Goal: Transaction & Acquisition: Obtain resource

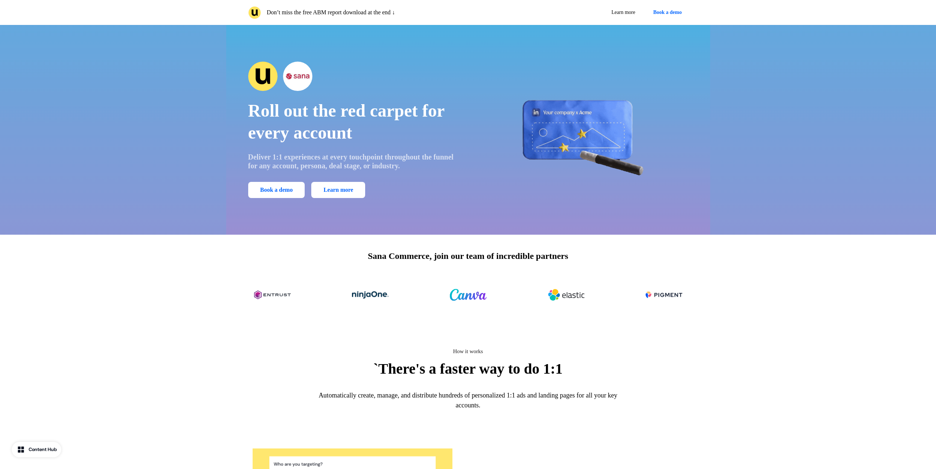
click at [67, 9] on div "Don’t miss the free ABM report download at the end ↓ Learn more Book a demo" at bounding box center [468, 12] width 936 height 25
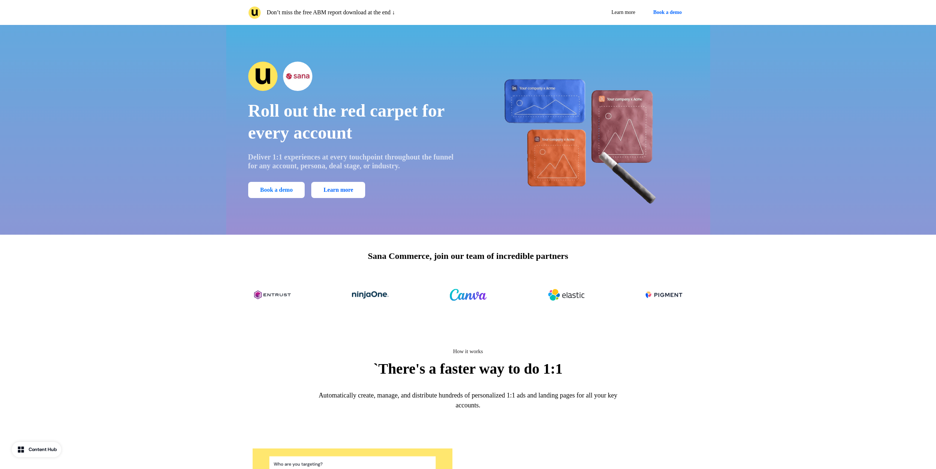
click at [289, 190] on button "Book a demo" at bounding box center [276, 190] width 57 height 16
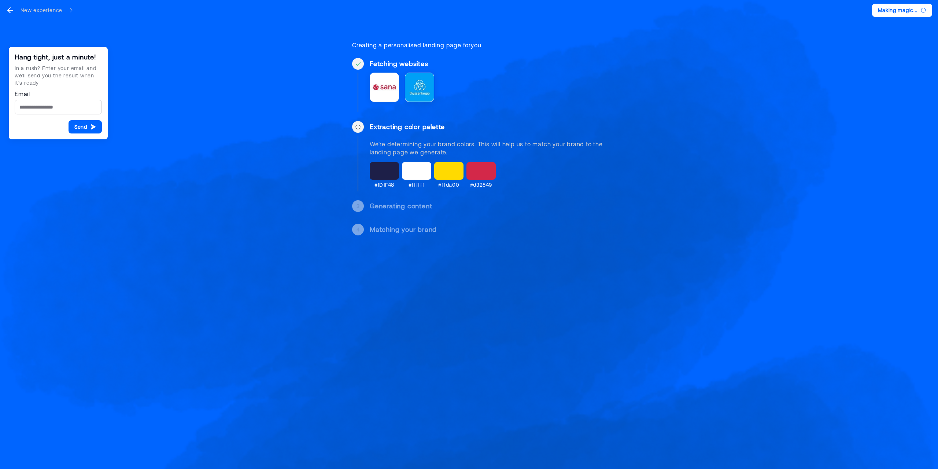
click at [842, 24] on div "Hang tight, just a minute! In a rush? Enter your email and we’ll send you the r…" at bounding box center [469, 126] width 938 height 253
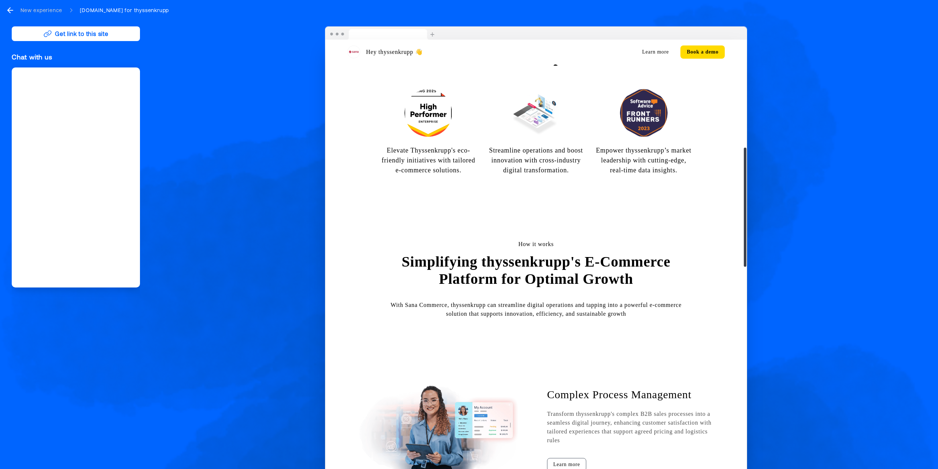
scroll to position [440, 0]
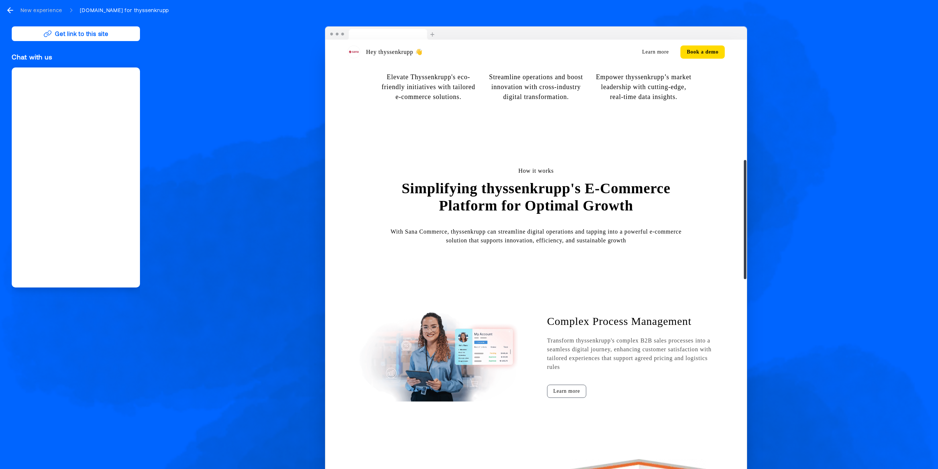
click at [816, 135] on div "Hey thyssenkrupp 👋 Learn more Book a demo Empower thyssenkrupp with Integrated …" at bounding box center [536, 251] width 781 height 451
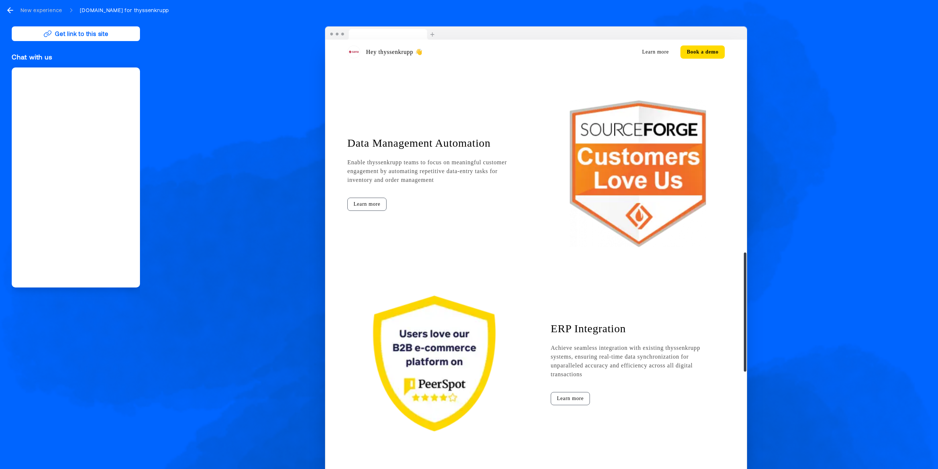
scroll to position [806, 0]
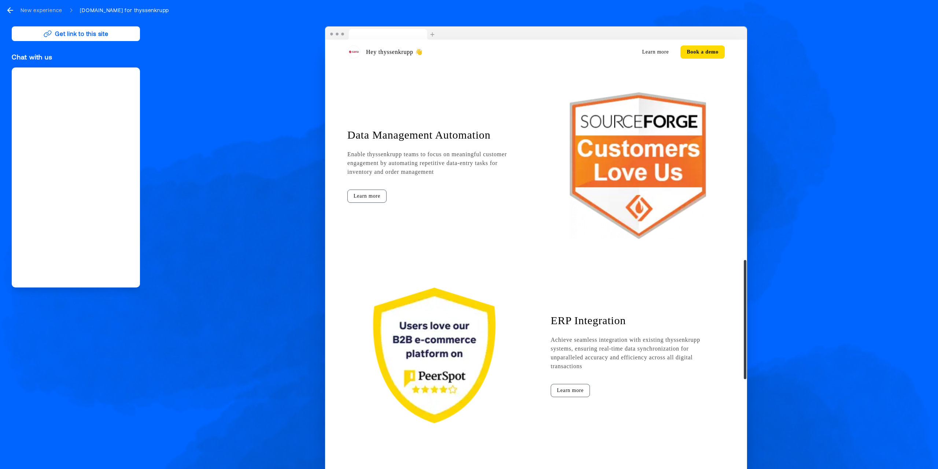
click at [613, 188] on div "Hey thyssenkrupp 👋 Learn more Book a demo Empower thyssenkrupp with Integrated …" at bounding box center [535, 20] width 421 height 1575
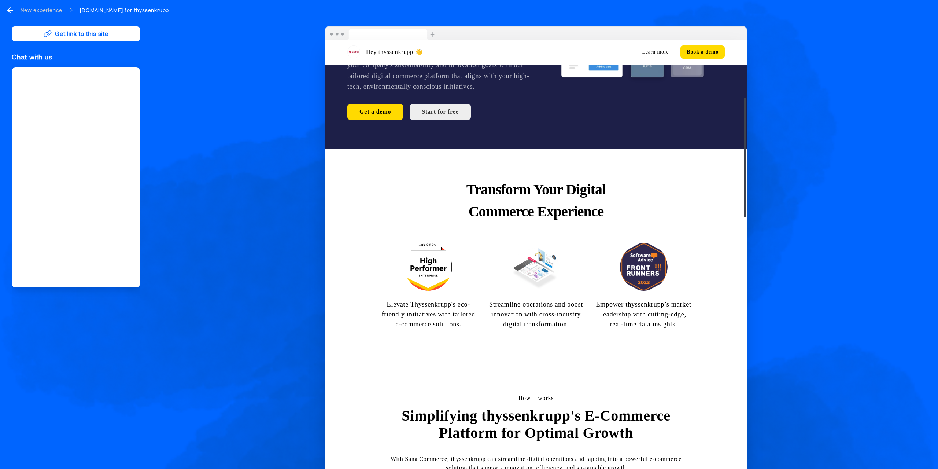
scroll to position [0, 0]
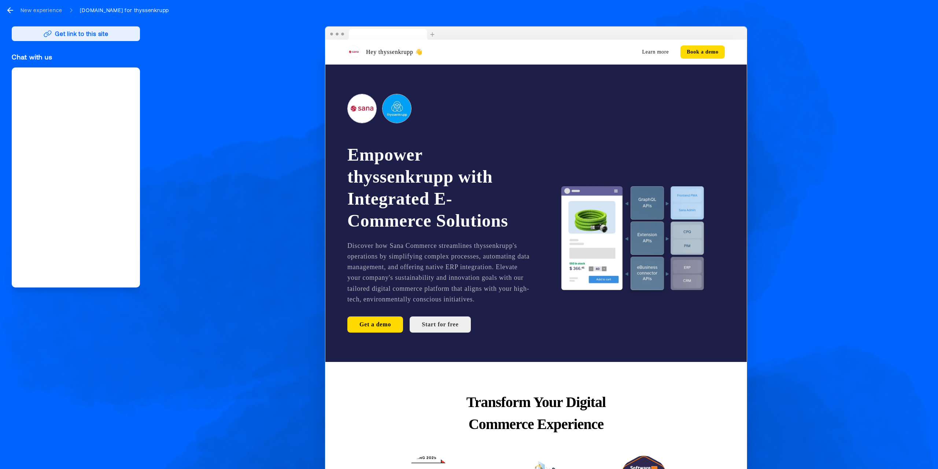
click at [82, 32] on button "Get link to this site" at bounding box center [76, 33] width 128 height 15
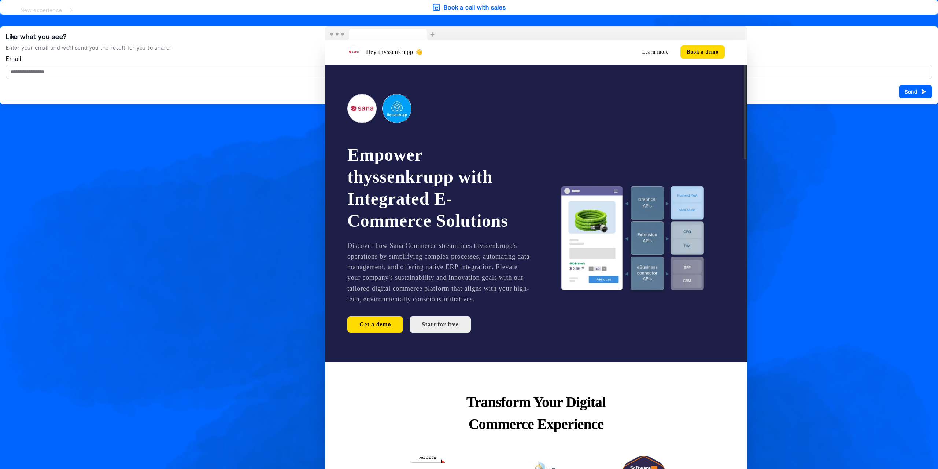
click at [138, 156] on div "Book a call with sales Like what you see? Enter your email and we’ll send you t…" at bounding box center [469, 234] width 938 height 469
click at [748, 156] on div "Hey thyssenkrupp 👋 Learn more Book a demo Empower thyssenkrupp with Integrated …" at bounding box center [536, 251] width 781 height 451
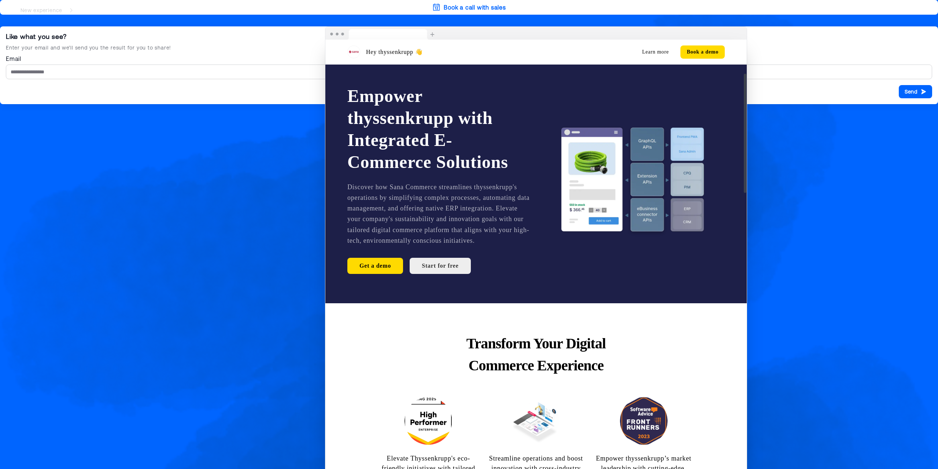
scroll to position [147, 0]
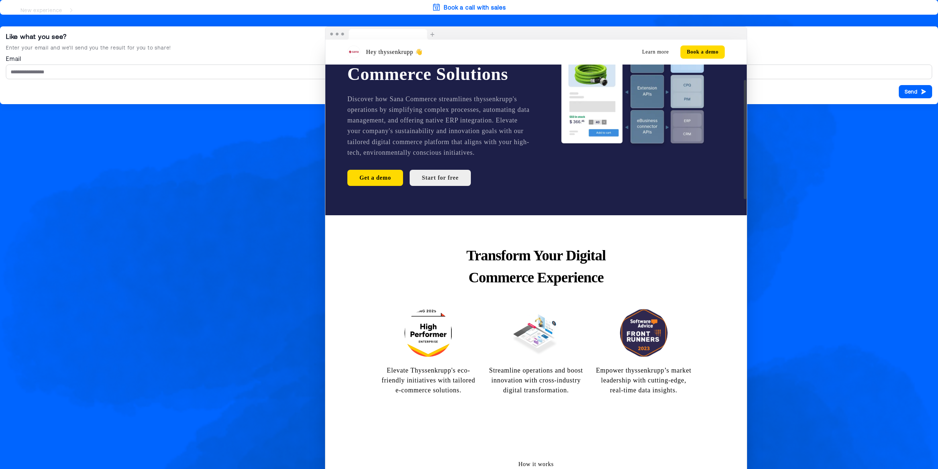
click at [852, 183] on div "Hey thyssenkrupp 👋 Learn more Book a demo Empower thyssenkrupp with Integrated …" at bounding box center [536, 251] width 781 height 451
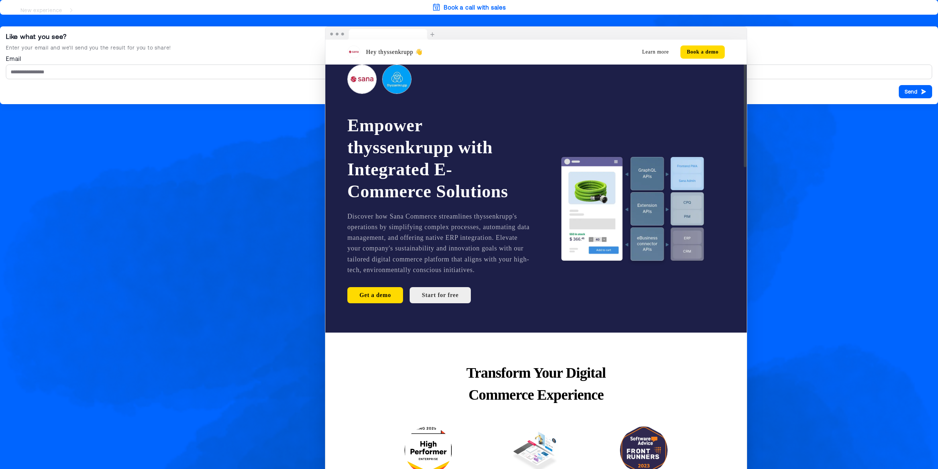
scroll to position [0, 0]
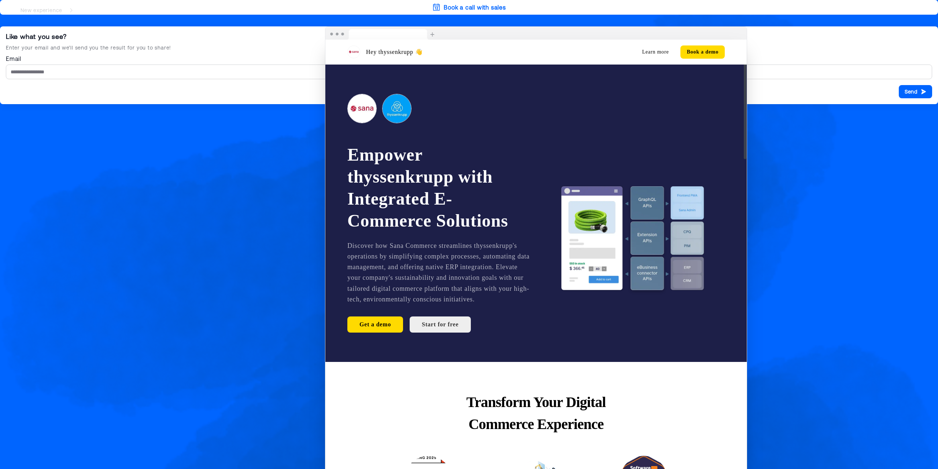
click at [831, 171] on div "Hey thyssenkrupp 👋 Learn more Book a demo Empower thyssenkrupp with Integrated …" at bounding box center [536, 251] width 781 height 451
click at [775, 52] on div "Hey thyssenkrupp 👋 Learn more Book a demo Empower thyssenkrupp with Integrated …" at bounding box center [536, 251] width 781 height 451
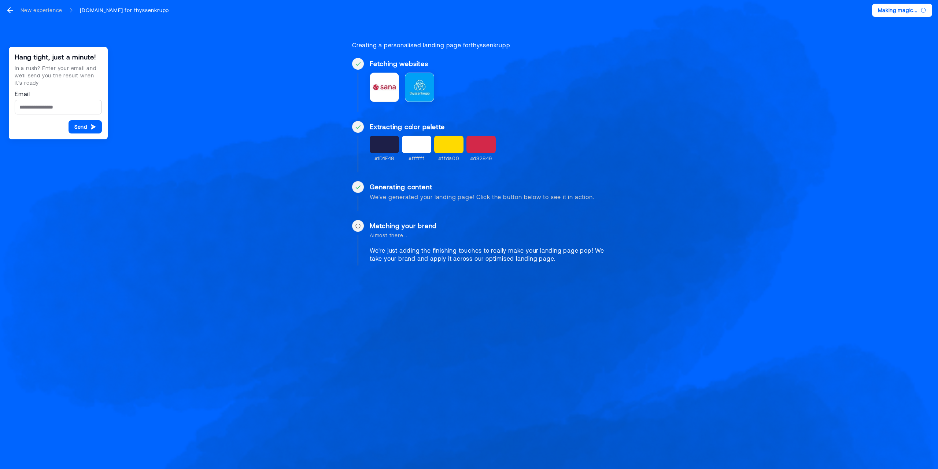
click at [425, 149] on div at bounding box center [416, 145] width 29 height 18
click at [355, 145] on div at bounding box center [358, 146] width 12 height 51
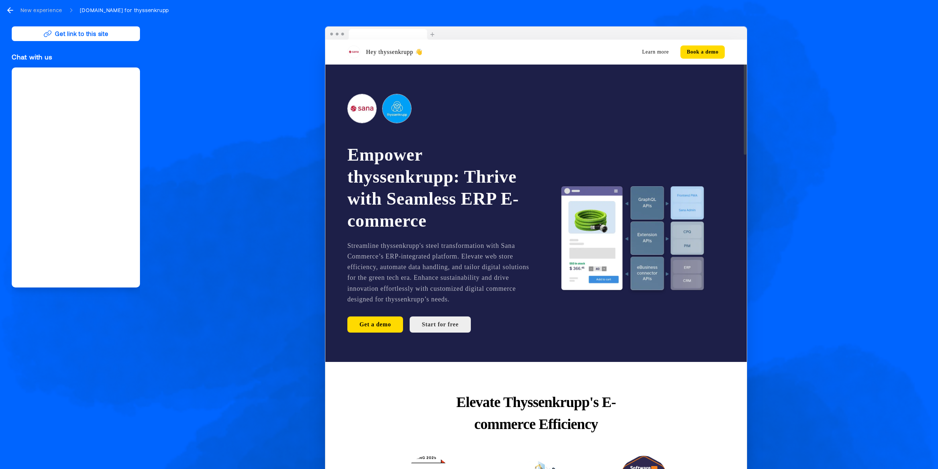
click at [65, 31] on button "Get link to this site" at bounding box center [76, 33] width 128 height 15
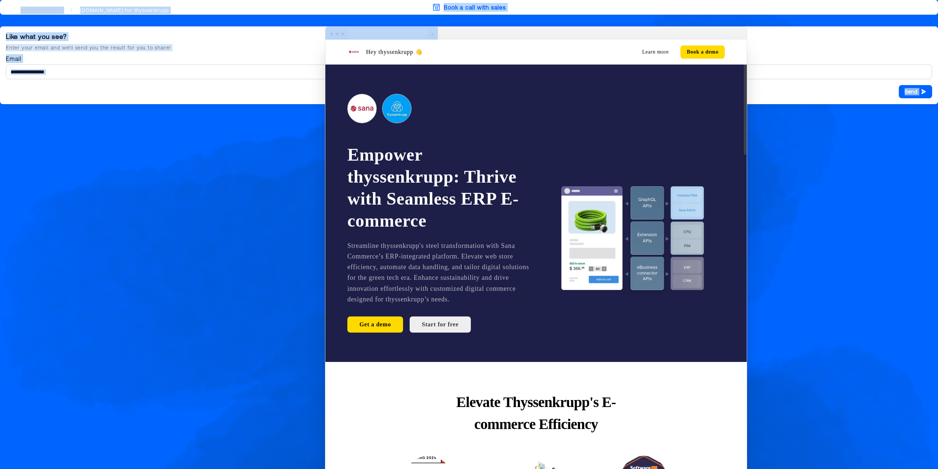
drag, startPoint x: 527, startPoint y: 36, endPoint x: 551, endPoint y: 84, distance: 54.4
click at [557, 84] on div "Hey thyssenkrupp 👋 Learn more Book a demo Empower thyssenkrupp: Thrive with Sea…" at bounding box center [536, 251] width 422 height 451
click at [158, 69] on div "Hey thyssenkrupp 👋 Learn more Book a demo Empower thyssenkrupp: Thrive with Sea…" at bounding box center [536, 251] width 781 height 451
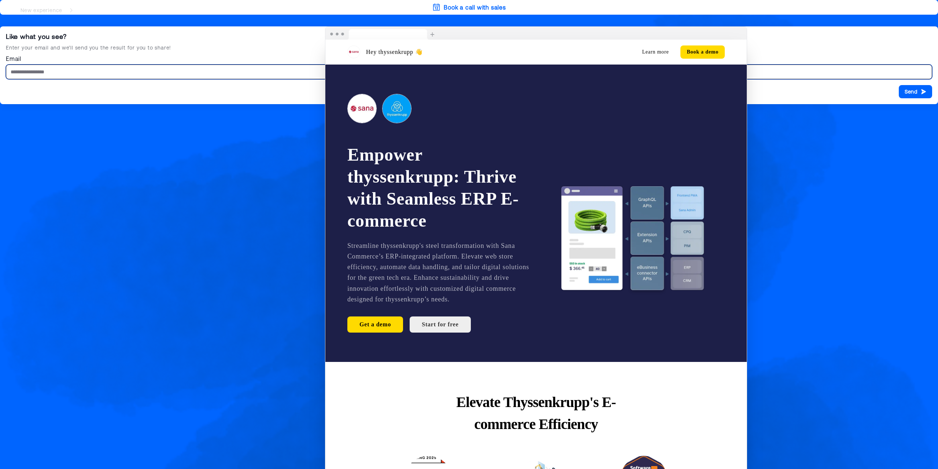
click at [62, 73] on input "Email" at bounding box center [469, 71] width 926 height 15
type input "**********"
click at [915, 91] on div "Hey thyssenkrupp 👋 Learn more Book a demo Empower thyssenkrupp: Thrive with Sea…" at bounding box center [536, 251] width 781 height 451
click at [922, 88] on div "Hey thyssenkrupp 👋 Learn more Book a demo Empower thyssenkrupp: Thrive with Sea…" at bounding box center [536, 251] width 781 height 451
click at [134, 75] on input "**********" at bounding box center [469, 71] width 926 height 15
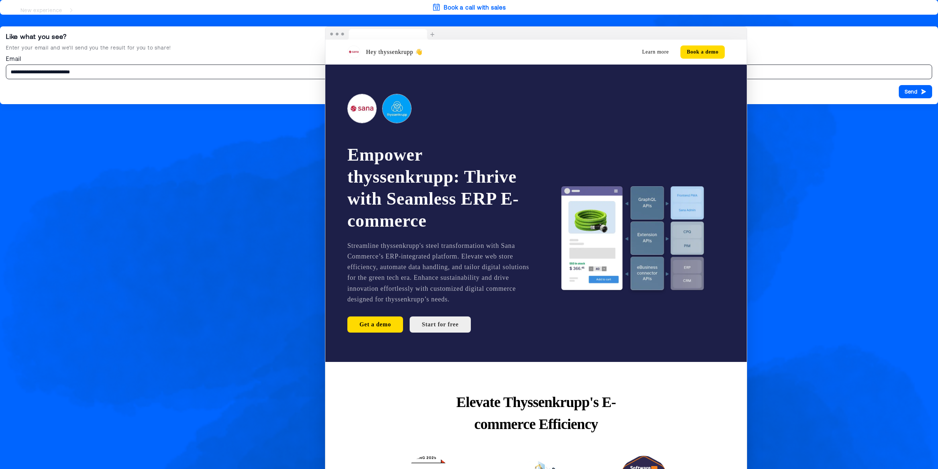
click at [909, 87] on div "Hey thyssenkrupp 👋 Learn more Book a demo Empower thyssenkrupp: Thrive with Sea…" at bounding box center [536, 251] width 781 height 451
click at [912, 92] on div "Hey thyssenkrupp 👋 Learn more Book a demo Empower thyssenkrupp: Thrive with Sea…" at bounding box center [536, 251] width 781 height 451
click at [340, 26] on div "Hey thyssenkrupp 👋 Learn more Book a demo Empower thyssenkrupp: Thrive with Sea…" at bounding box center [536, 251] width 422 height 451
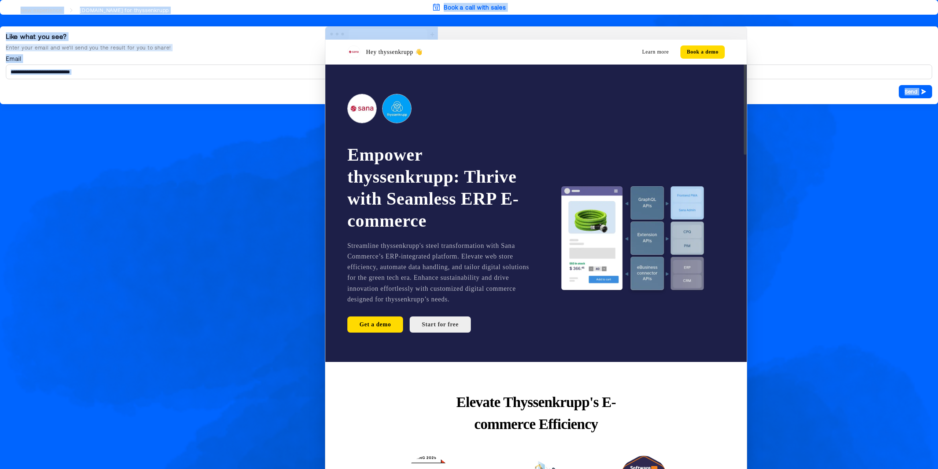
drag, startPoint x: 488, startPoint y: 36, endPoint x: 536, endPoint y: 159, distance: 131.5
click at [538, 157] on div "Hey thyssenkrupp 👋 Learn more Book a demo Empower thyssenkrupp: Thrive with Sea…" at bounding box center [536, 251] width 422 height 451
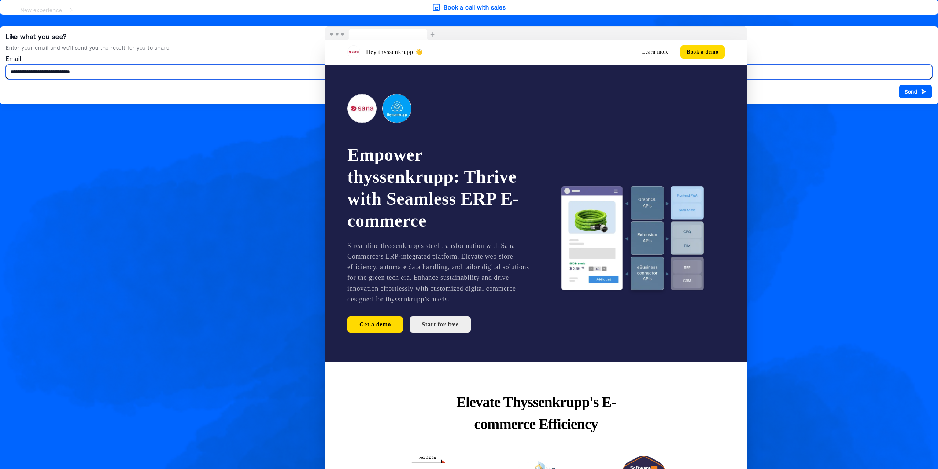
click at [115, 71] on input "**********" at bounding box center [469, 71] width 926 height 15
click at [899, 85] on button "Send" at bounding box center [915, 91] width 33 height 13
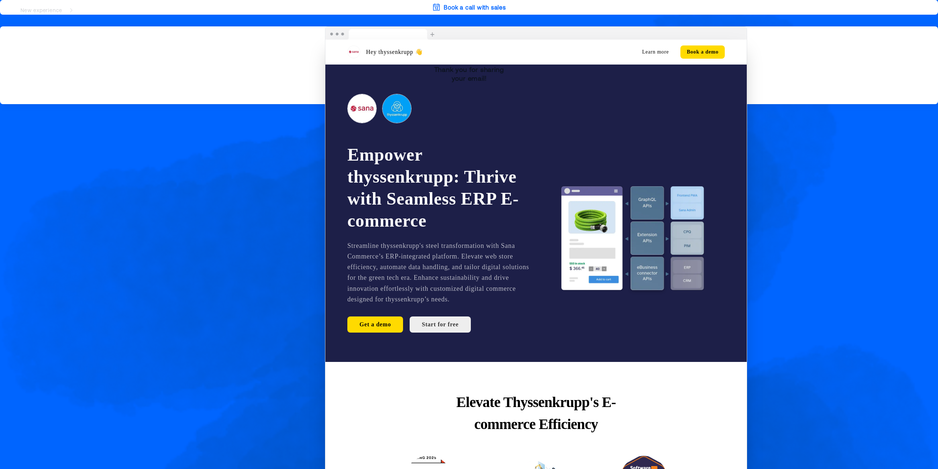
click at [270, 297] on div "Hey thyssenkrupp 👋 Learn more Book a demo Empower thyssenkrupp: Thrive with Sea…" at bounding box center [536, 251] width 781 height 451
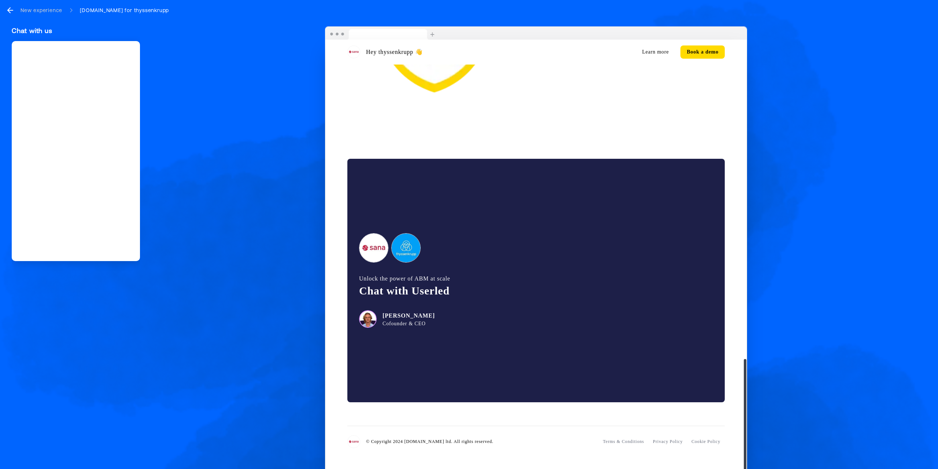
scroll to position [1230, 0]
